Goal: Task Accomplishment & Management: Manage account settings

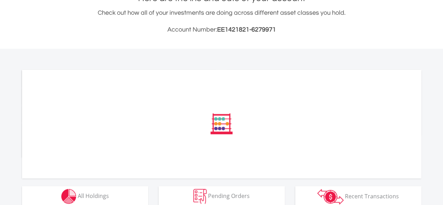
scroll to position [179, 0]
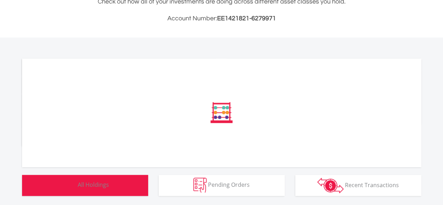
click at [97, 182] on span "All Holdings" at bounding box center [93, 185] width 31 height 8
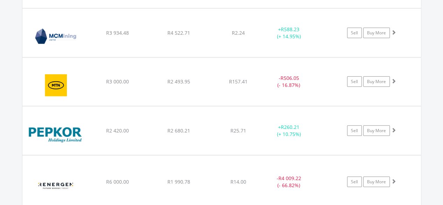
scroll to position [67, 133]
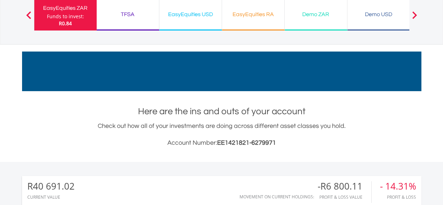
scroll to position [25, 0]
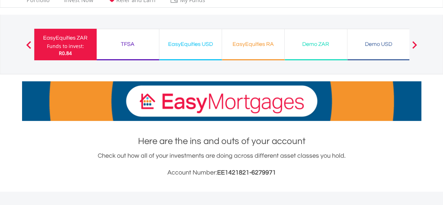
click at [191, 45] on div "EasyEquities USD" at bounding box center [191, 44] width 54 height 10
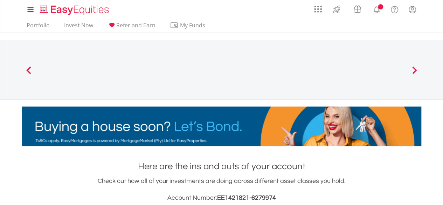
scroll to position [179, 0]
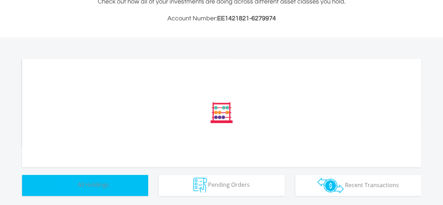
click at [101, 191] on button "Holdings All Holdings" at bounding box center [85, 185] width 126 height 21
click at [107, 182] on span "All Holdings" at bounding box center [93, 185] width 31 height 8
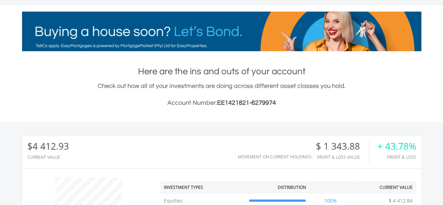
scroll to position [0, 0]
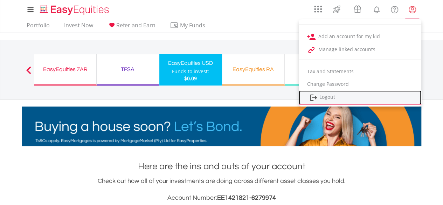
click at [336, 95] on link "Logout" at bounding box center [360, 97] width 123 height 14
